Goal: Task Accomplishment & Management: Complete application form

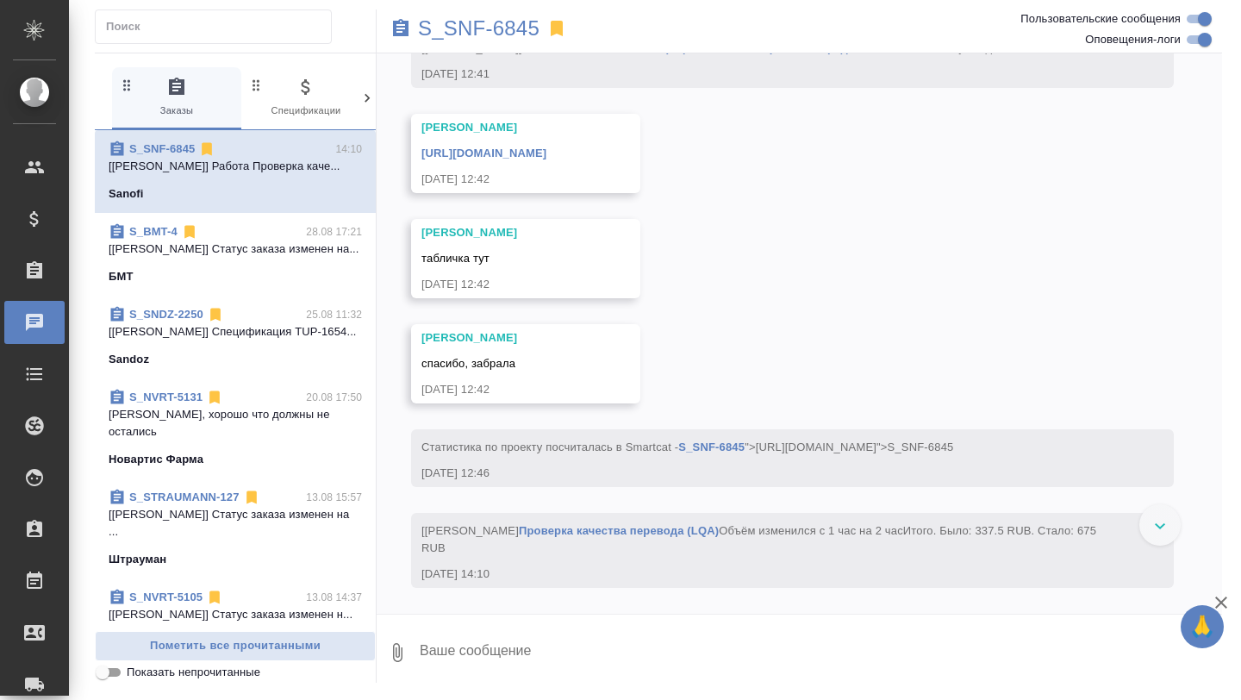
scroll to position [8769, 0]
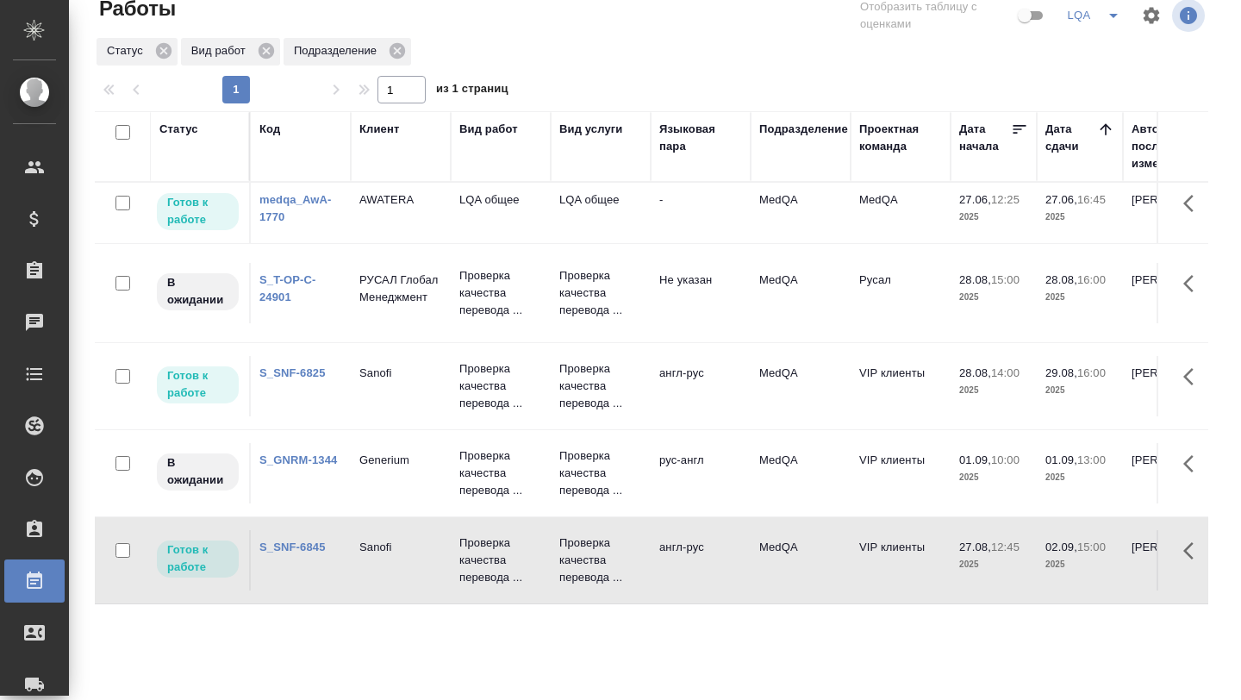
click at [357, 243] on td "Sanofi" at bounding box center [401, 213] width 100 height 60
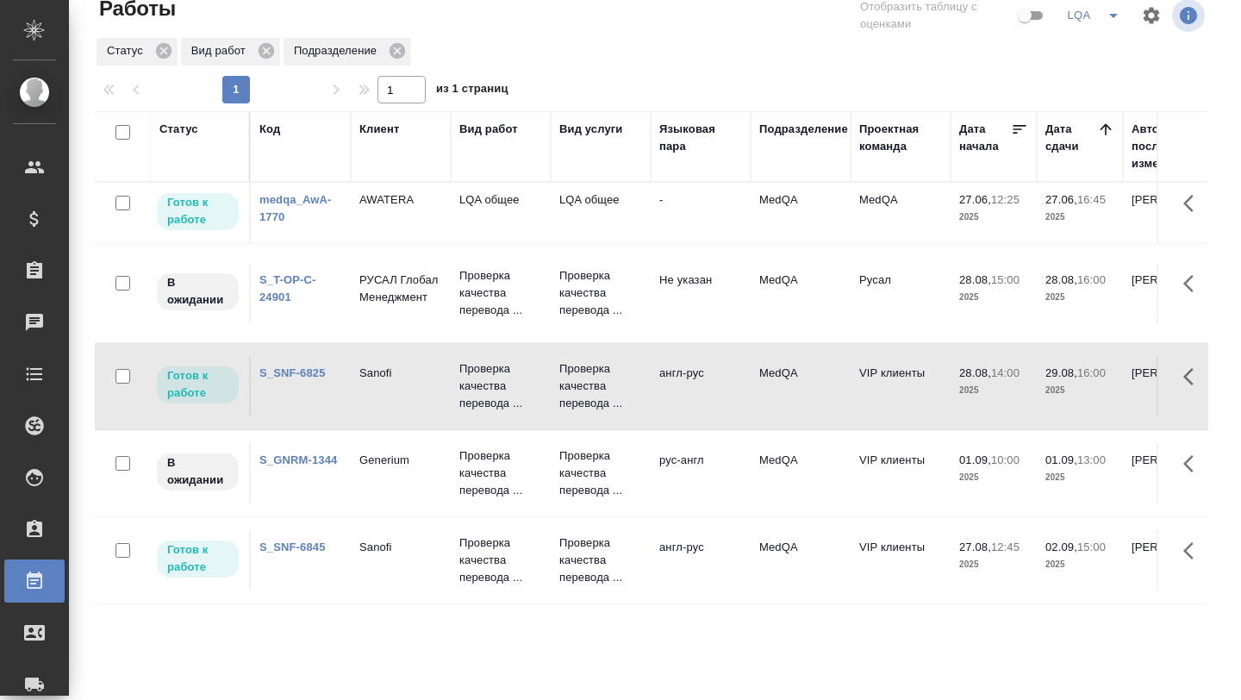
click at [357, 243] on td "Sanofi" at bounding box center [401, 213] width 100 height 60
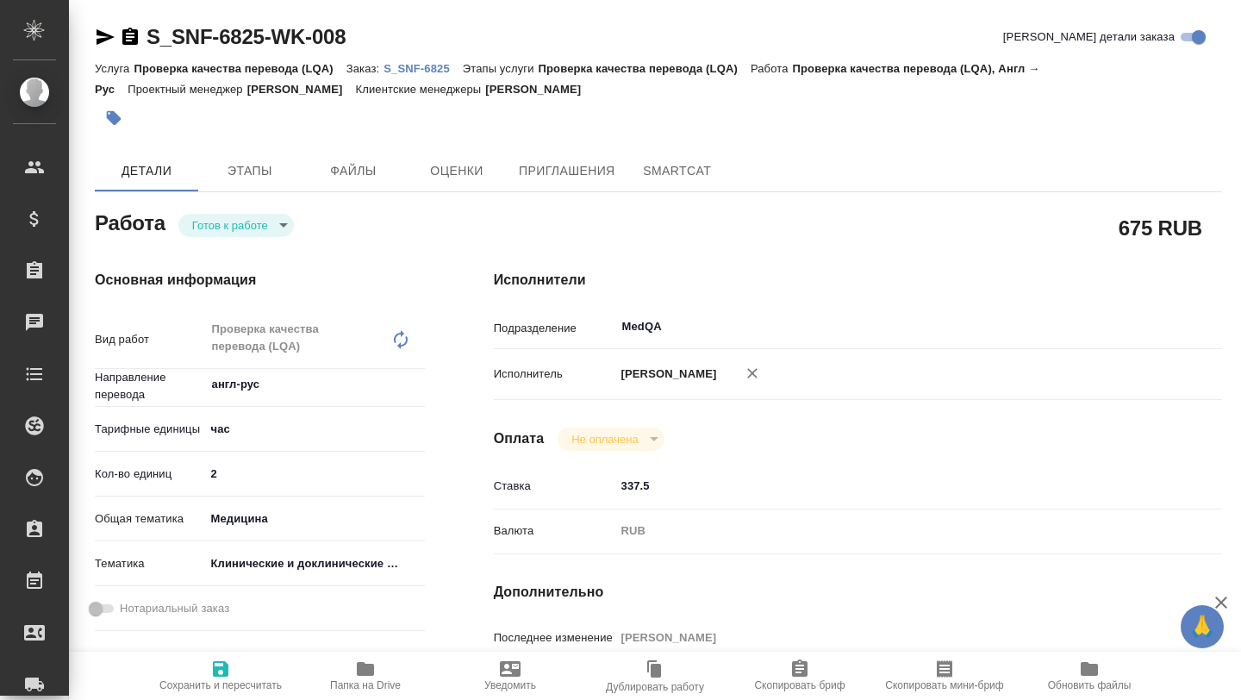
type textarea "x"
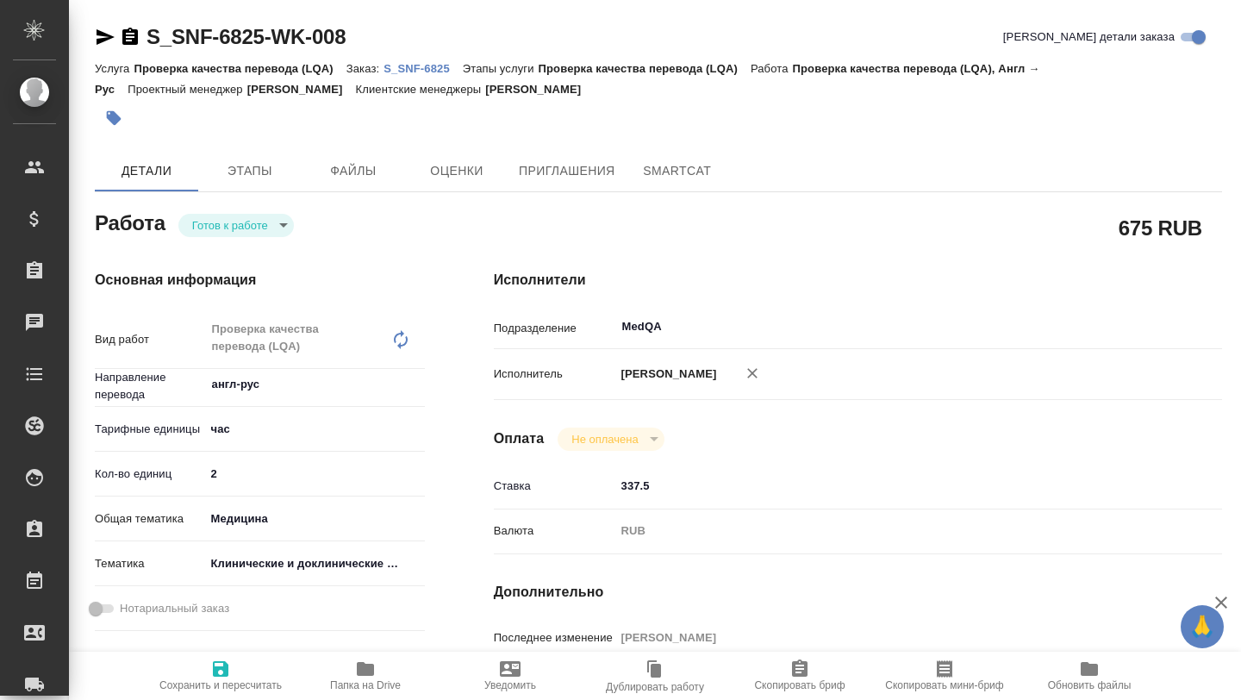
type textarea "x"
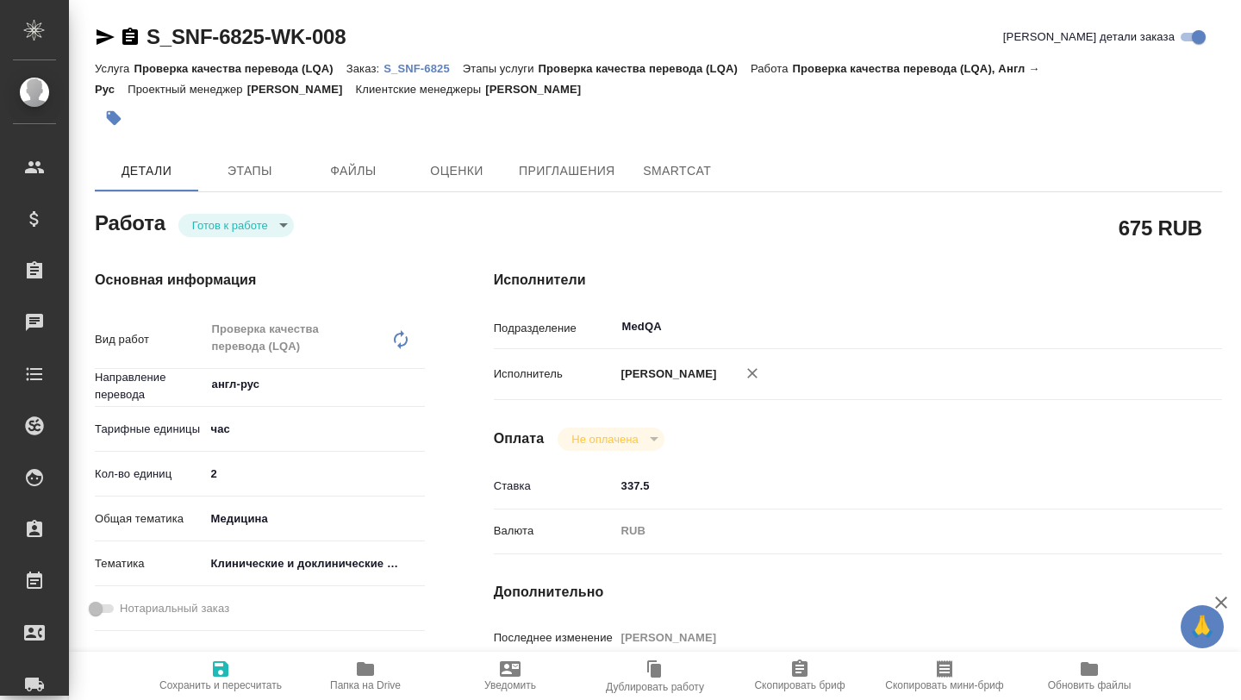
type textarea "x"
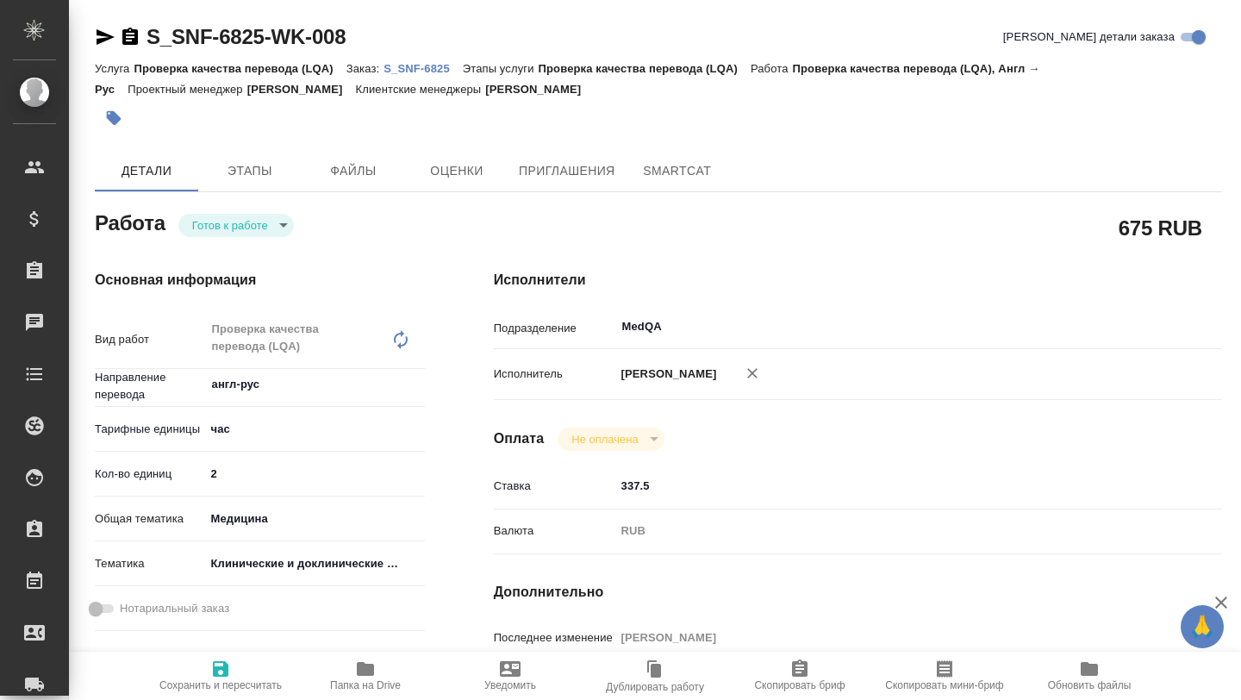
type textarea "x"
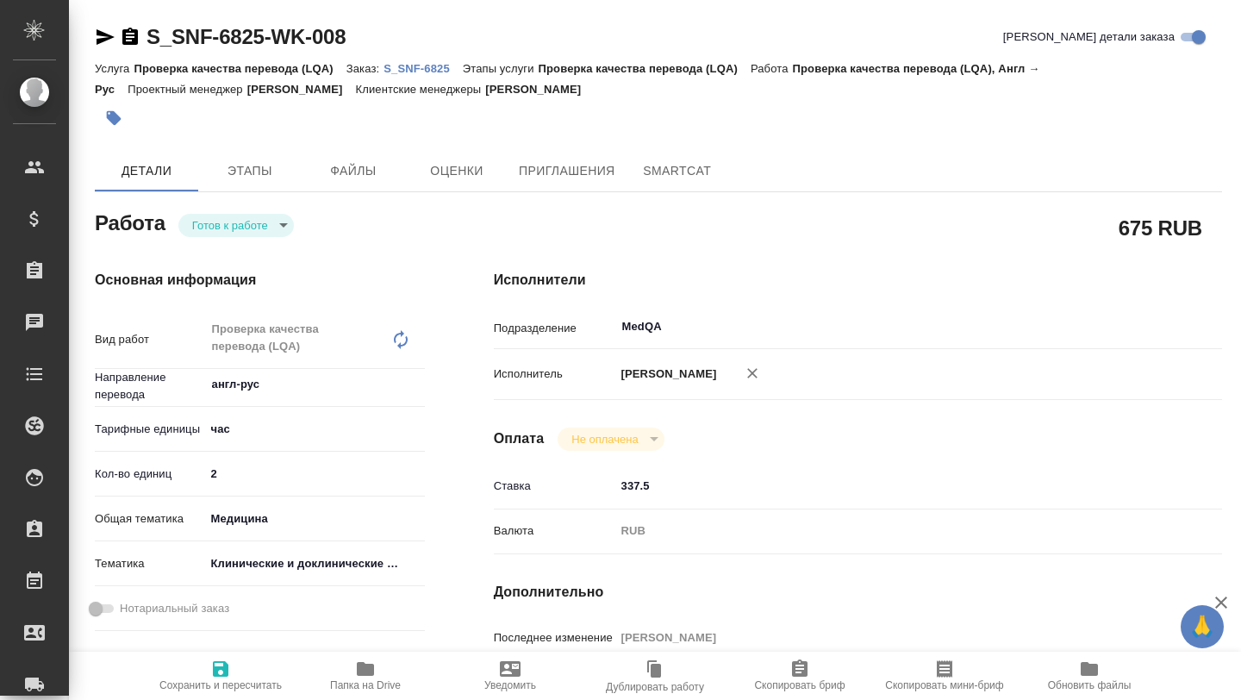
type textarea "x"
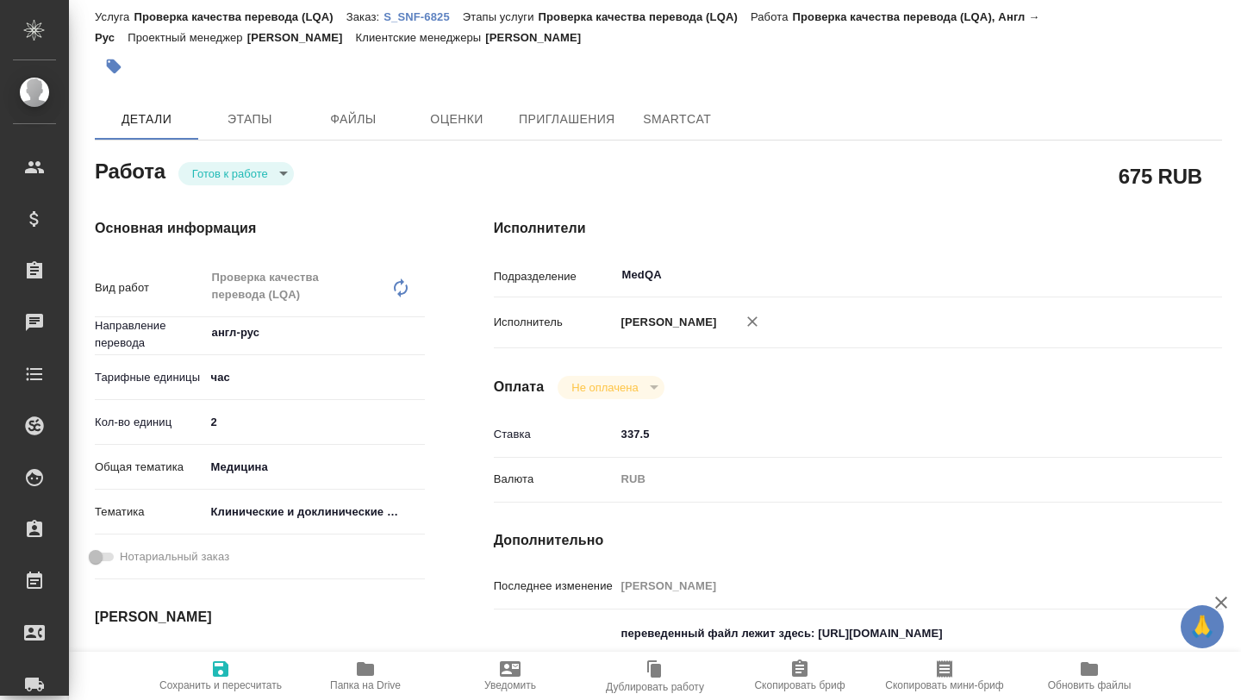
type textarea "x"
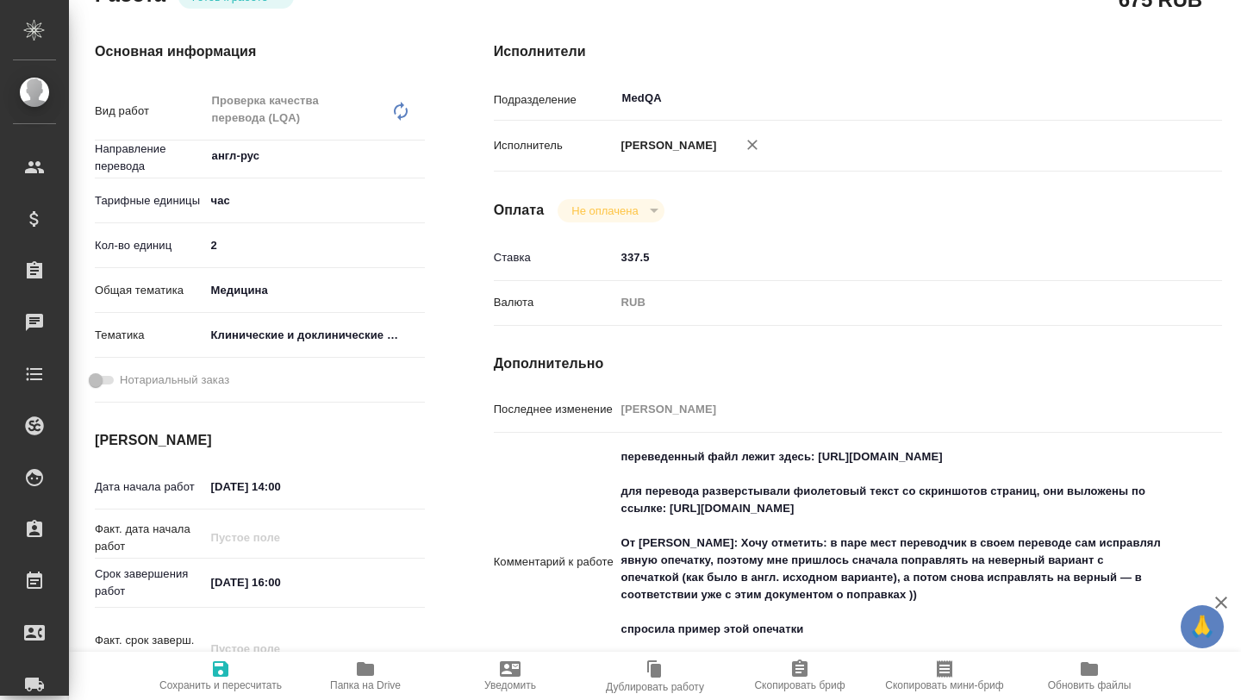
type textarea "x"
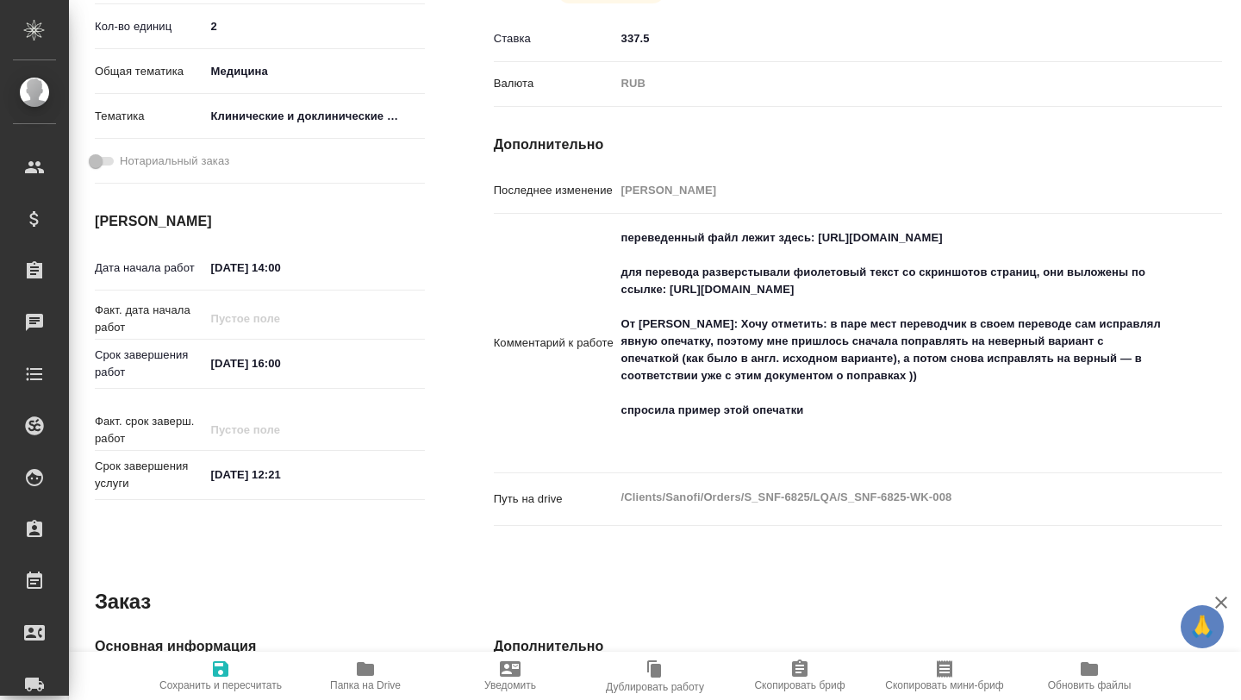
scroll to position [455, 0]
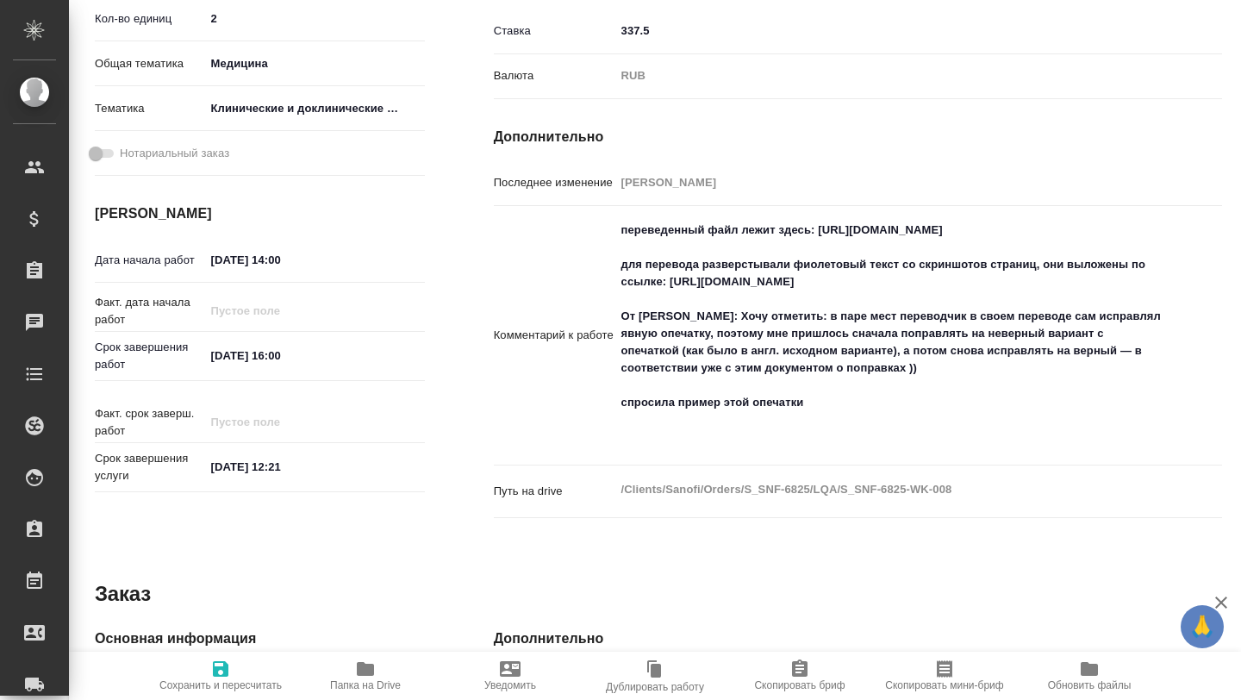
type textarea "x"
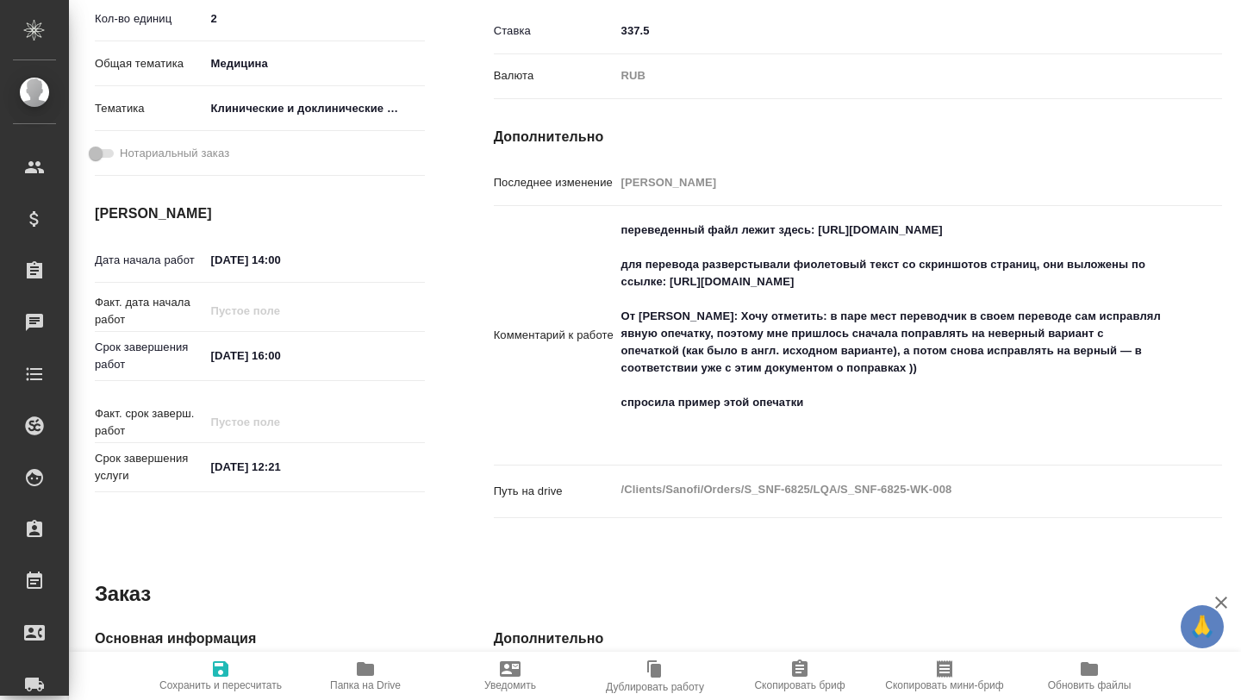
type textarea "x"
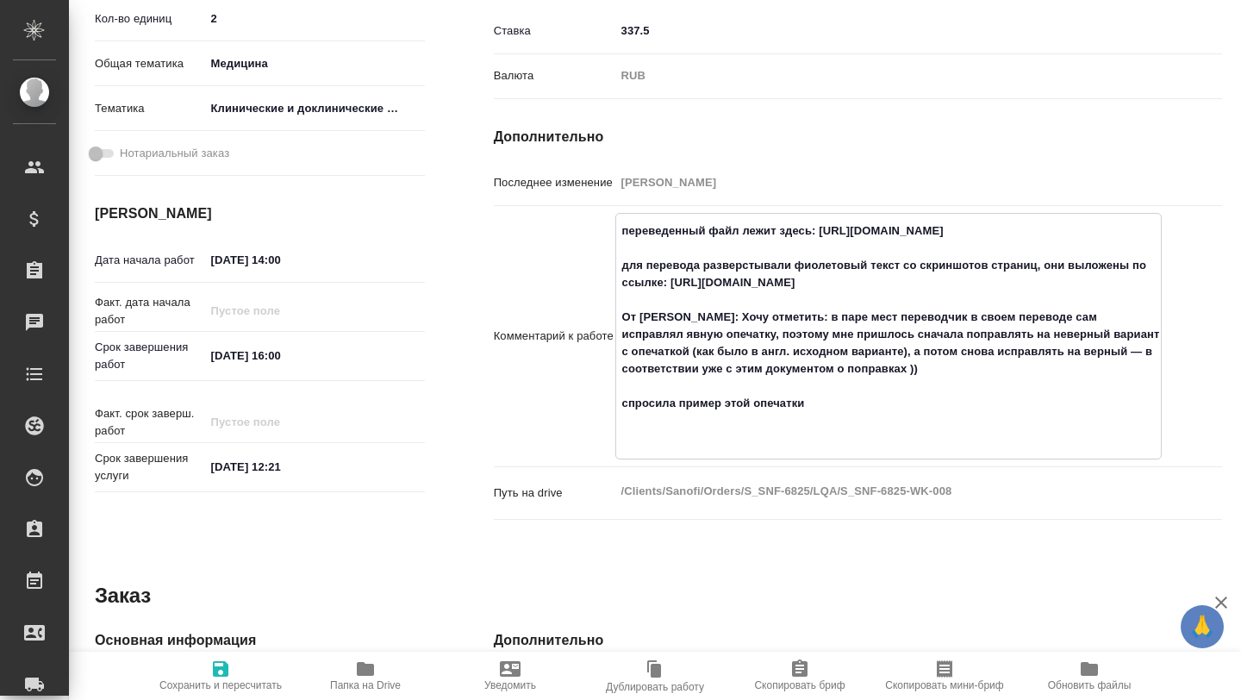
drag, startPoint x: 818, startPoint y: 247, endPoint x: 999, endPoint y: 263, distance: 181.7
click at [999, 263] on textarea "переведенный файл лежит здесь: https://drive.awatera.com/apps/files/files?dir=/…" at bounding box center [888, 334] width 545 height 236
drag, startPoint x: 1000, startPoint y: 263, endPoint x: 821, endPoint y: 248, distance: 179.9
click at [821, 248] on textarea "переведенный файл лежит здесь: https://drive.awatera.com/apps/files/files?dir=/…" at bounding box center [888, 334] width 545 height 236
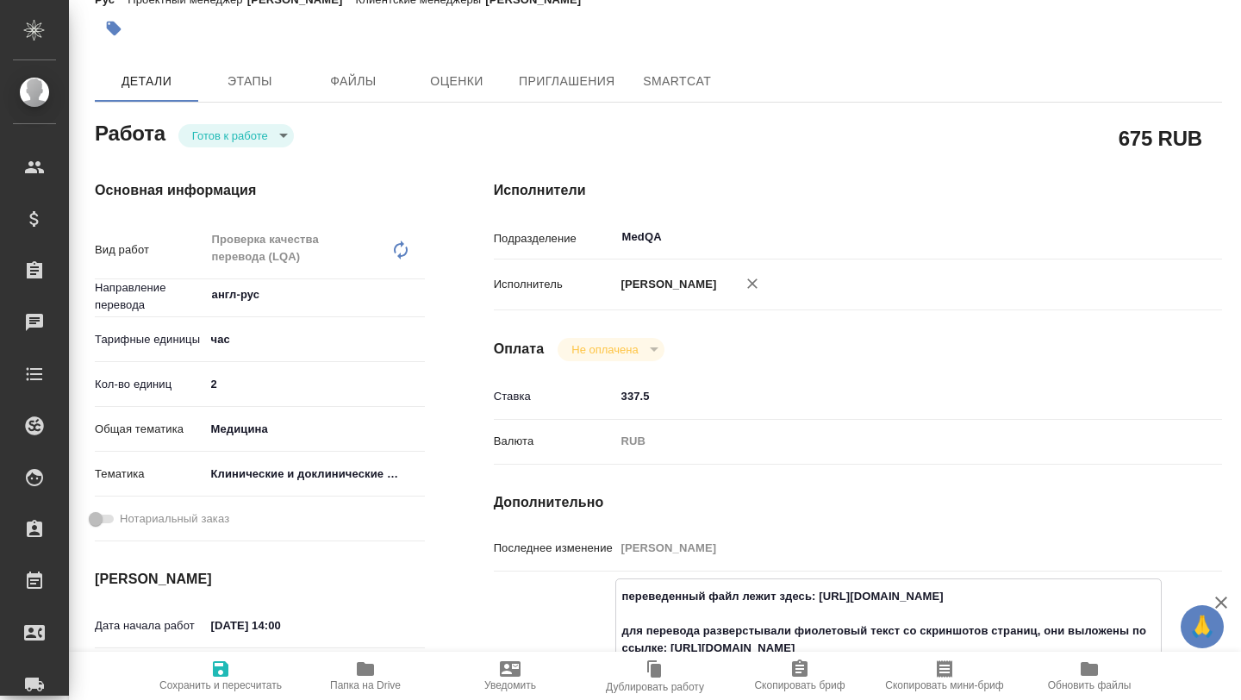
scroll to position [0, 0]
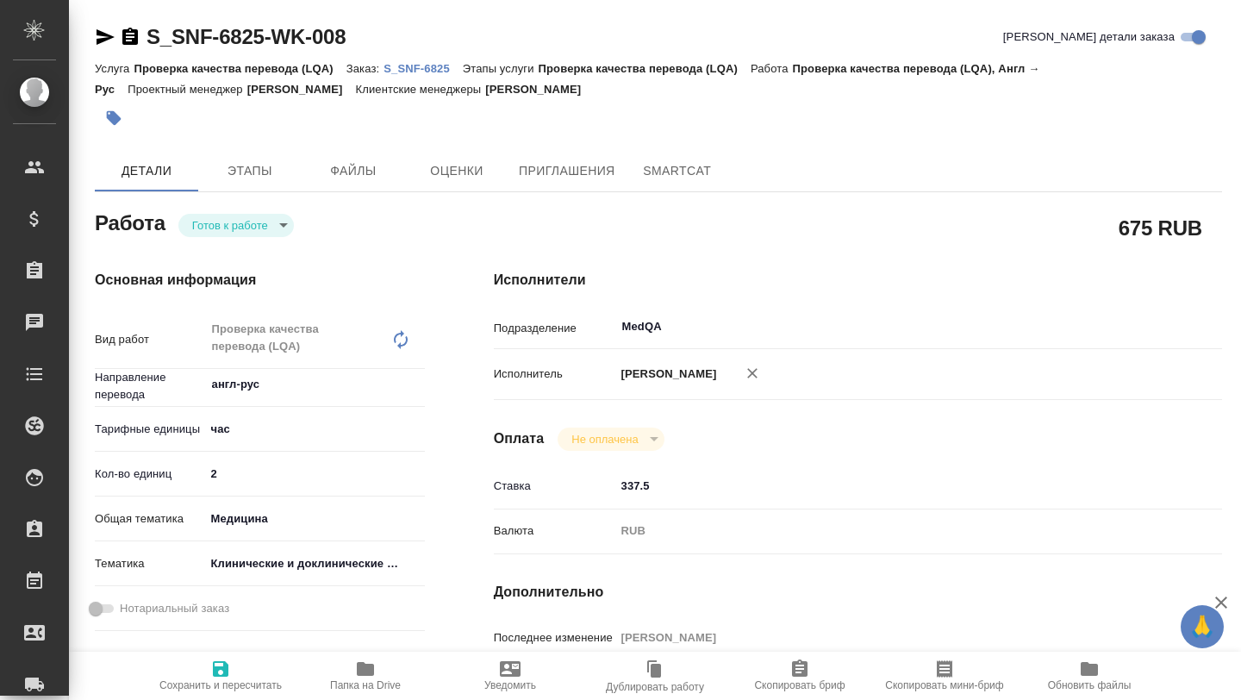
click at [411, 69] on p "S_SNF-6825" at bounding box center [423, 68] width 79 height 13
type textarea "x"
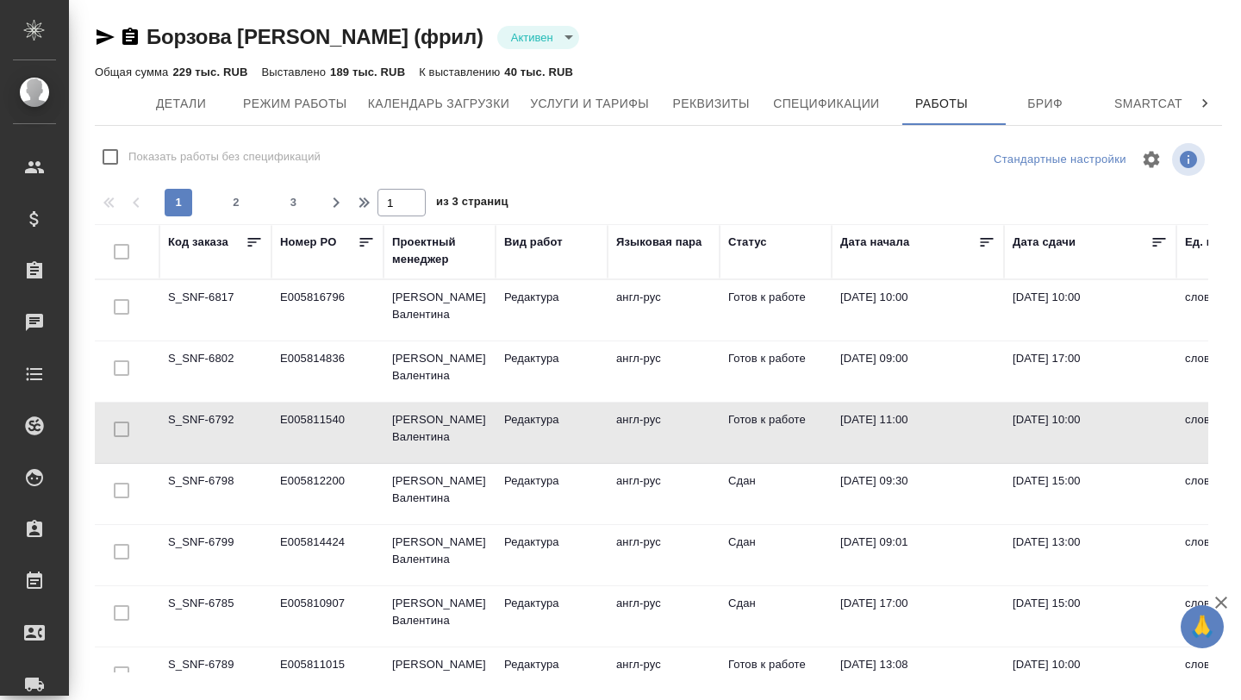
scroll to position [0, 31]
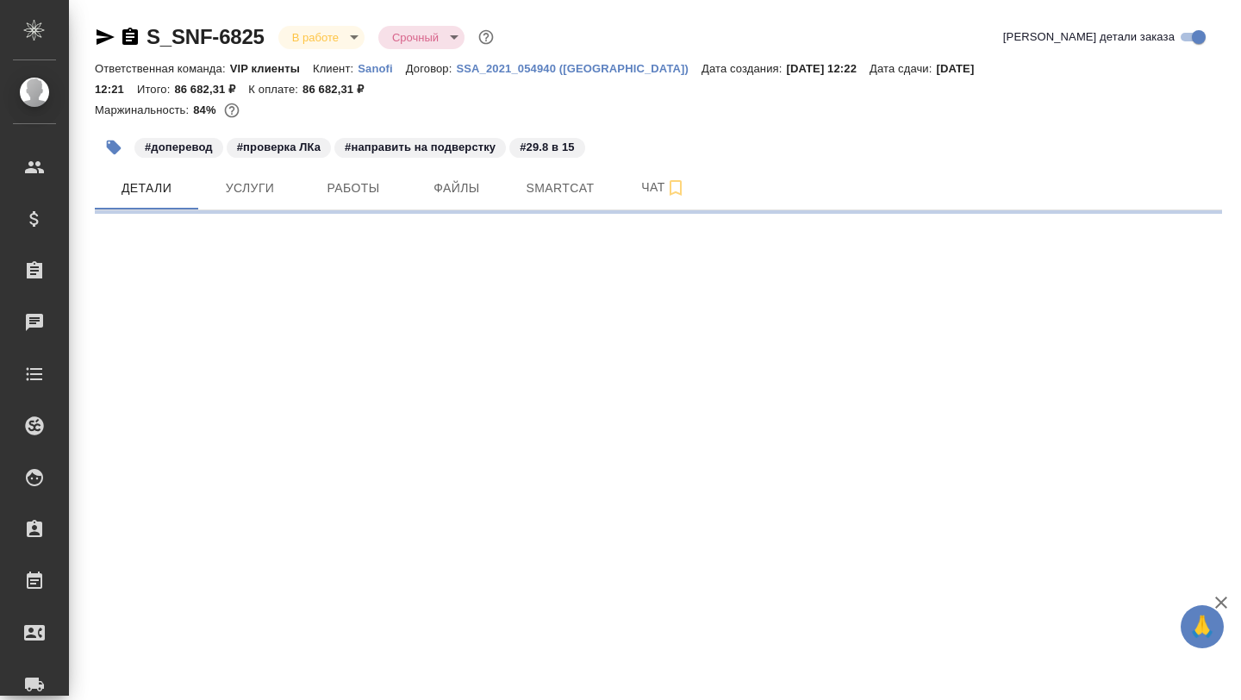
select select "RU"
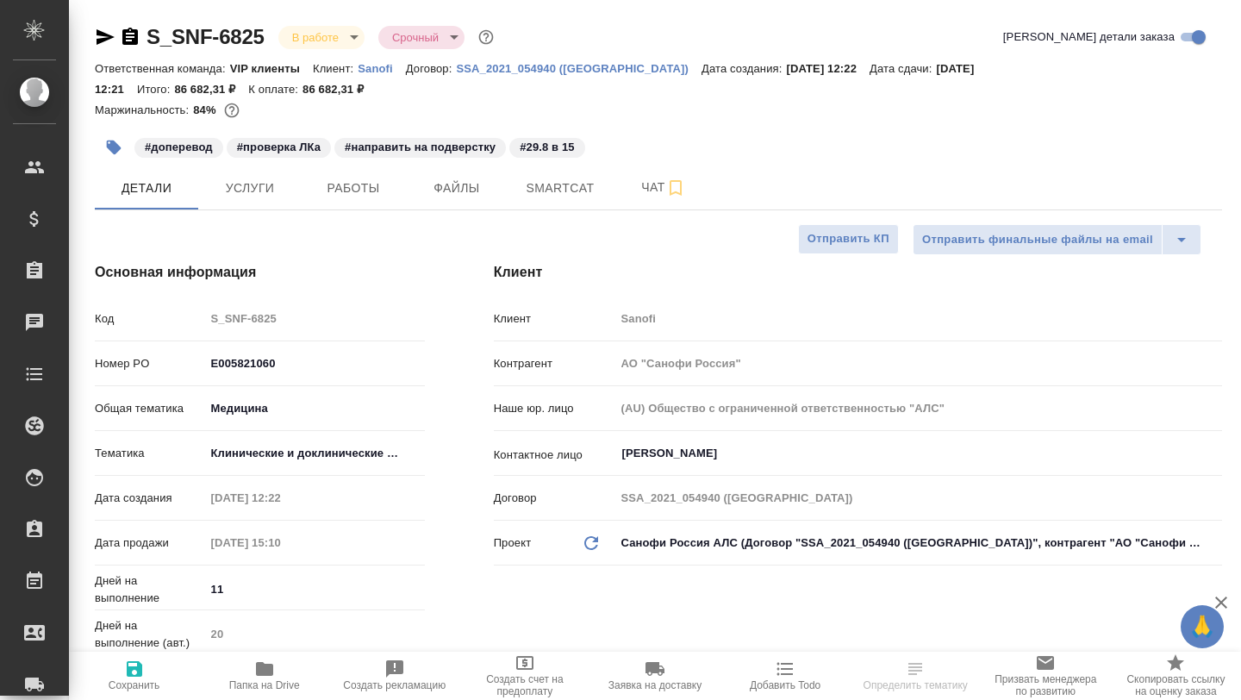
type textarea "x"
type input "[PERSON_NAME]"
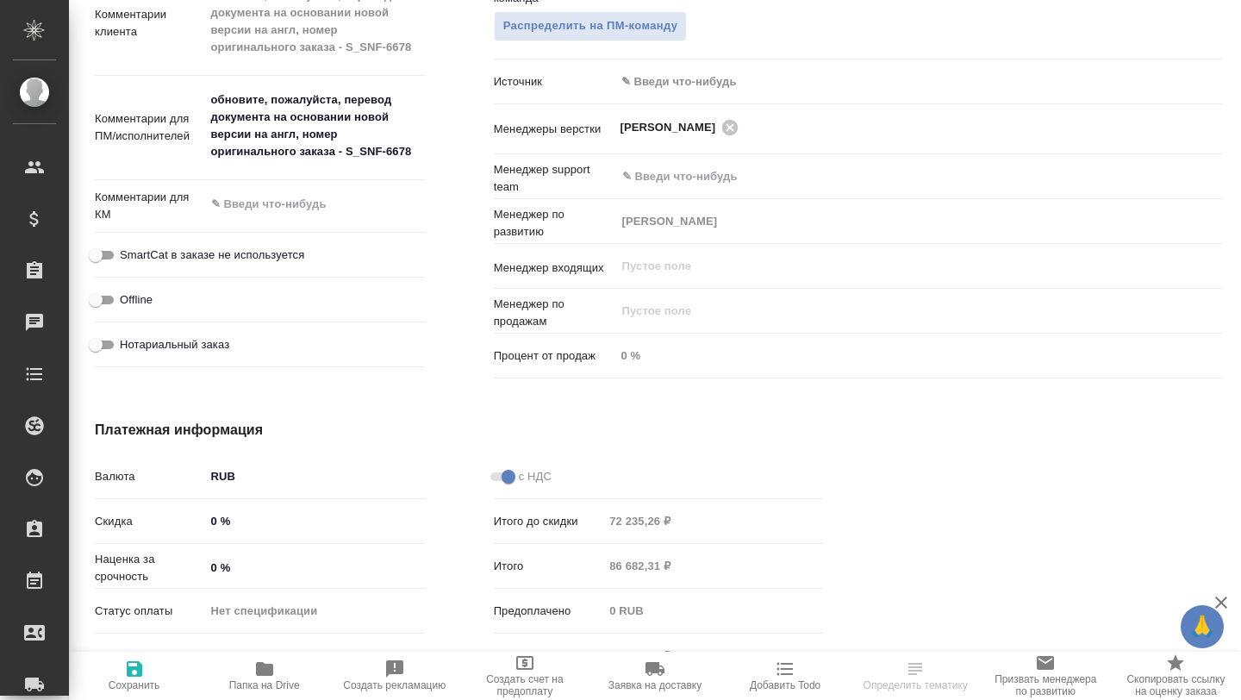
scroll to position [1077, 0]
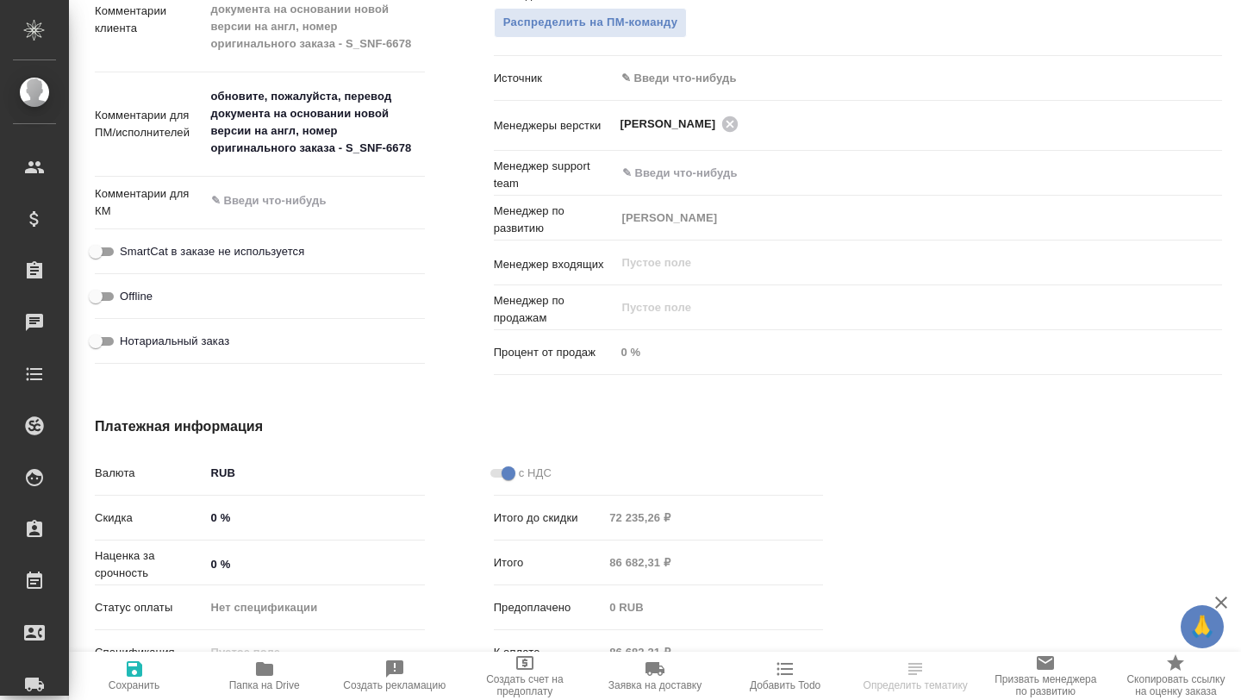
type textarea "x"
drag, startPoint x: 209, startPoint y: 97, endPoint x: 421, endPoint y: 144, distance: 217.1
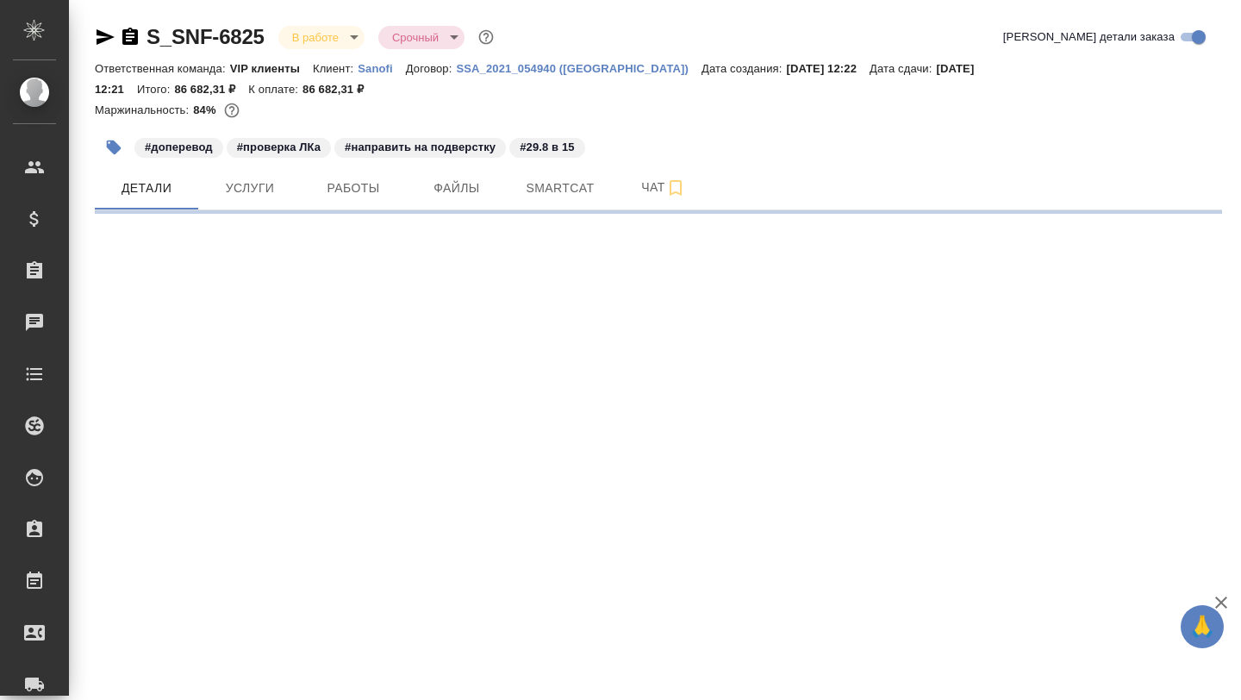
scroll to position [0, 0]
select select "RU"
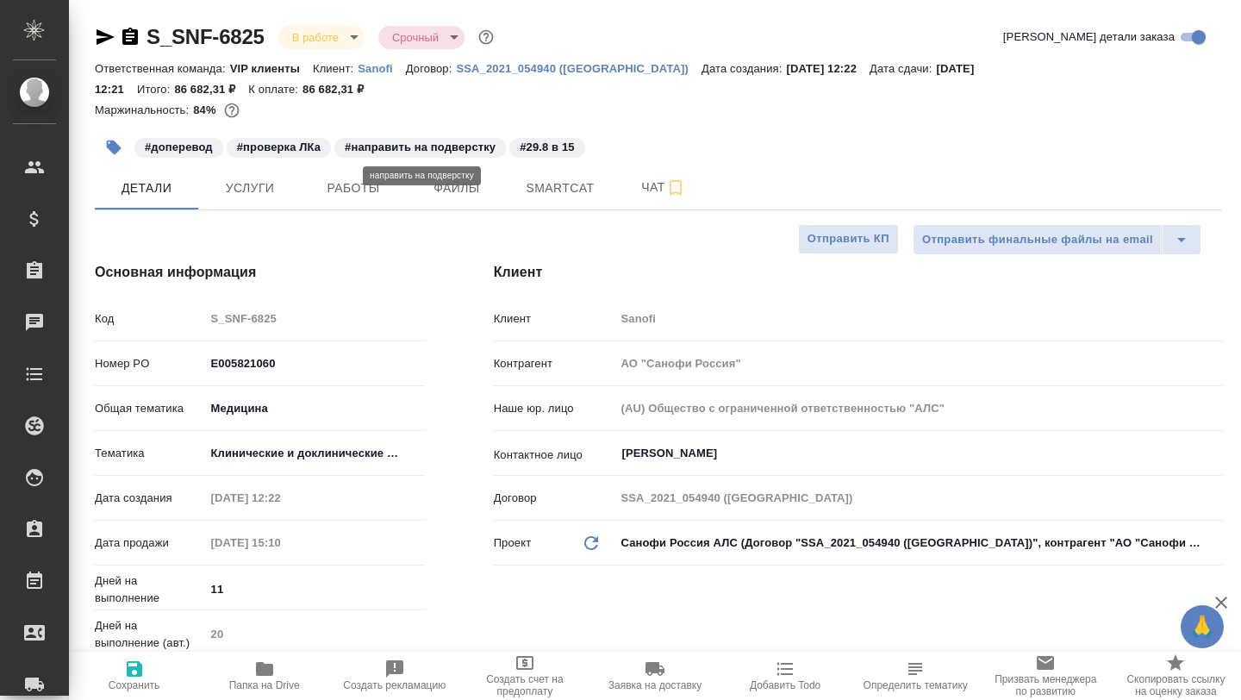
type textarea "x"
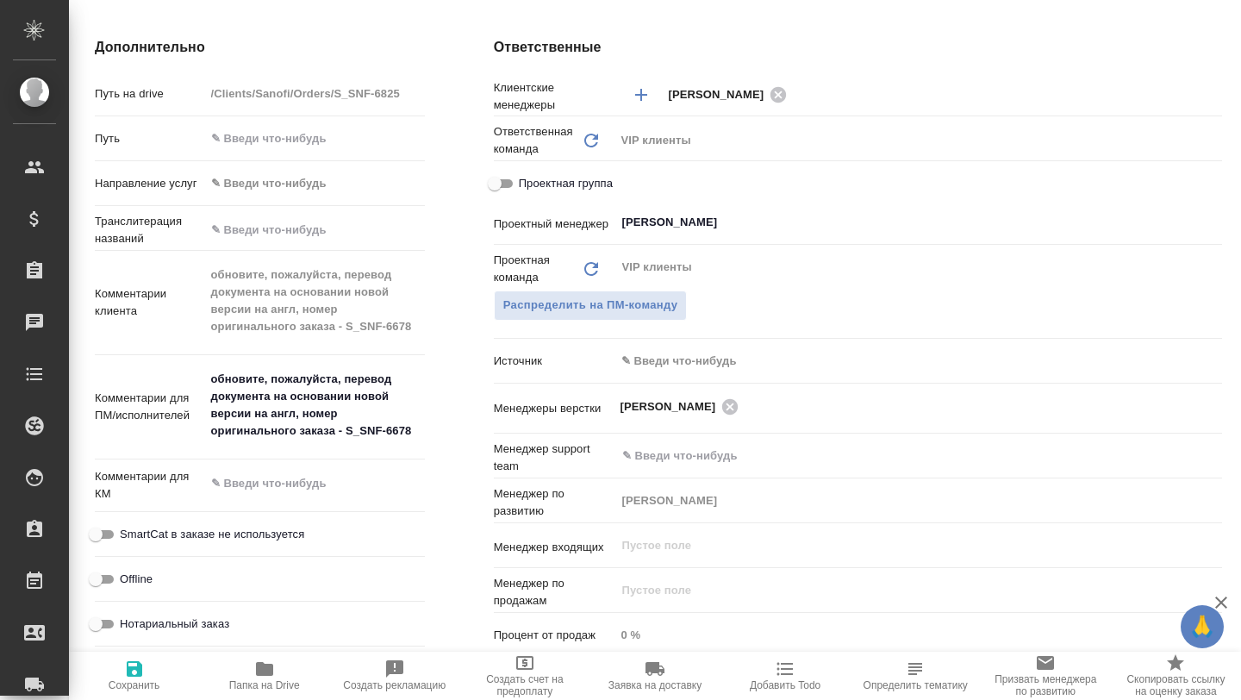
scroll to position [852, 0]
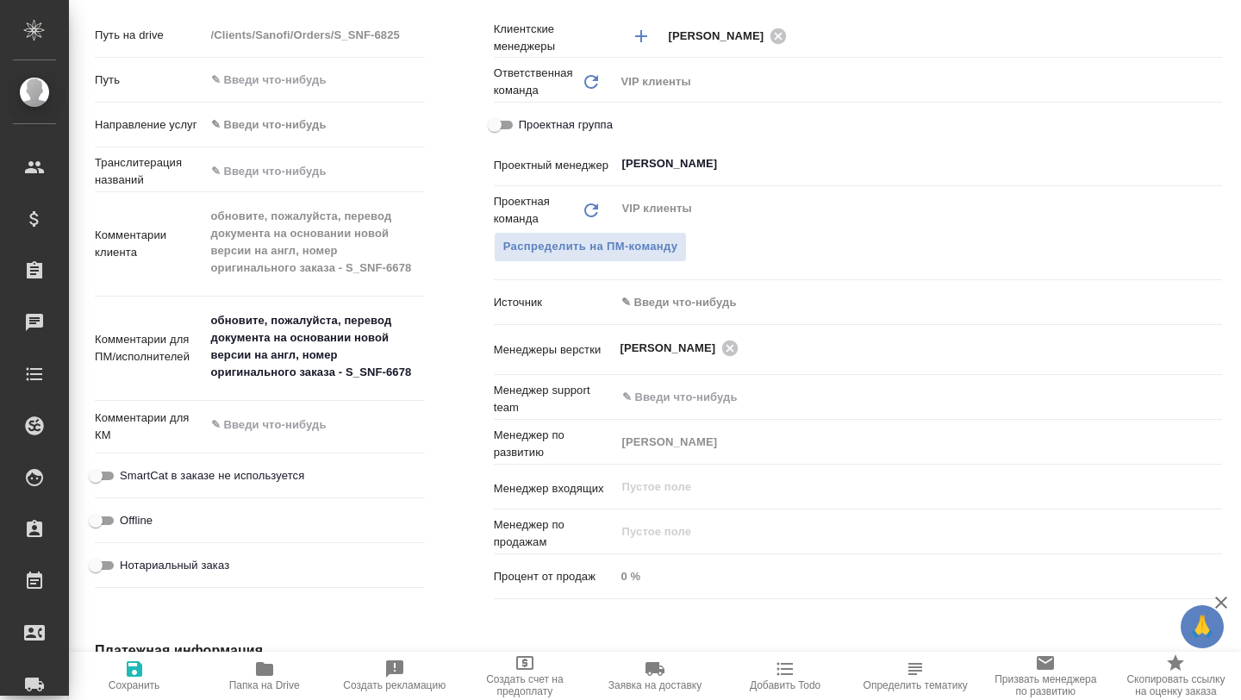
type textarea "x"
